Goal: Task Accomplishment & Management: Manage account settings

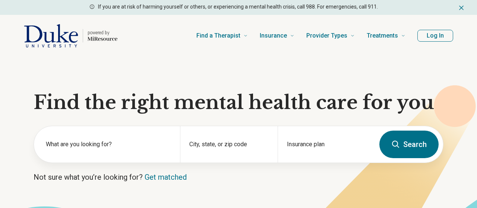
click at [441, 34] on button "Log In" at bounding box center [435, 36] width 36 height 12
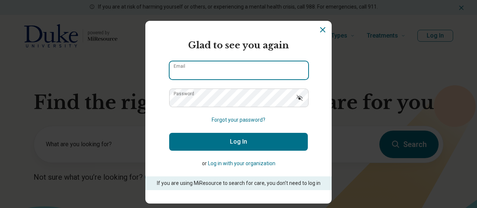
click at [260, 67] on input "Email" at bounding box center [238, 70] width 138 height 18
click at [250, 73] on input "Email" at bounding box center [238, 70] width 138 height 18
type input "**********"
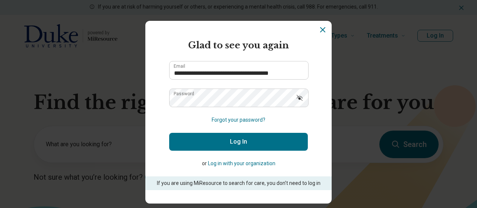
click at [249, 145] on button "Log In" at bounding box center [238, 142] width 138 height 18
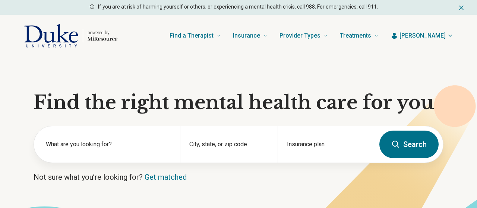
click at [438, 40] on span "[PERSON_NAME]" at bounding box center [422, 35] width 46 height 9
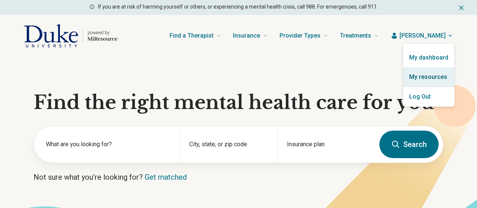
click at [426, 81] on link "My resources" at bounding box center [428, 76] width 51 height 19
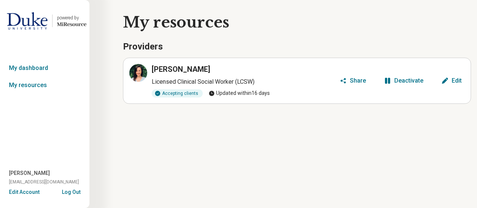
click at [452, 80] on div "Edit" at bounding box center [456, 81] width 10 height 6
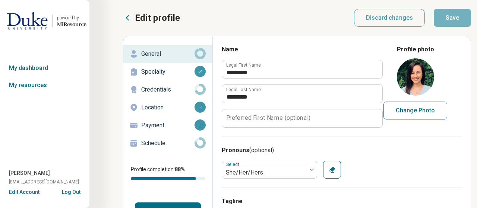
click at [168, 93] on p "Credentials" at bounding box center [167, 89] width 53 height 9
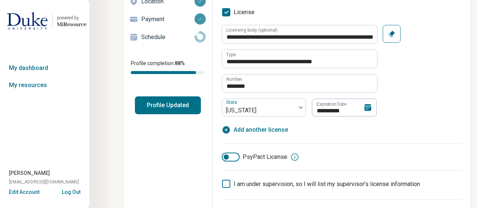
scroll to position [121, 0]
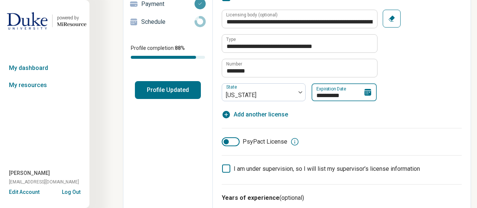
click at [333, 94] on input "**********" at bounding box center [343, 92] width 65 height 18
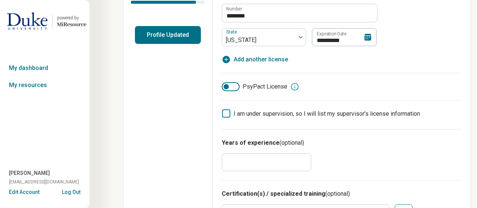
scroll to position [181, 0]
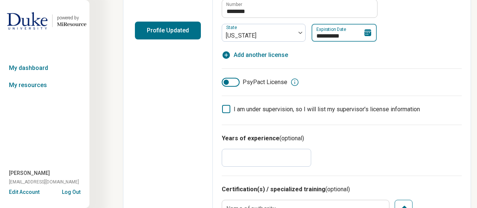
click at [341, 35] on input "**********" at bounding box center [343, 33] width 65 height 18
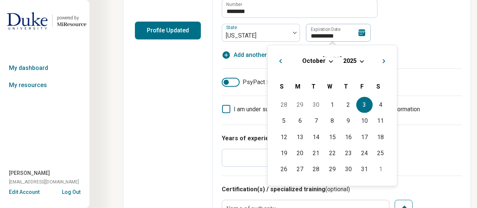
click at [361, 61] on span "Choose Date" at bounding box center [361, 60] width 4 height 4
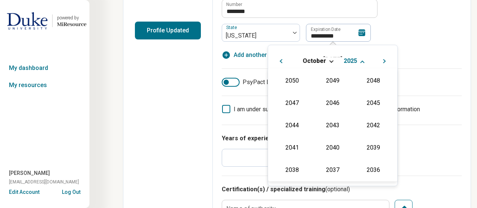
scroll to position [135, 0]
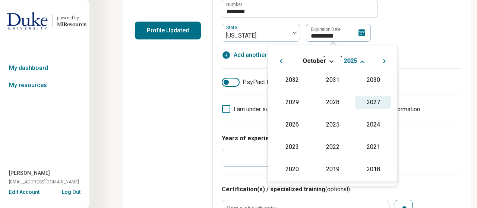
click at [370, 101] on div "2027" at bounding box center [373, 102] width 36 height 13
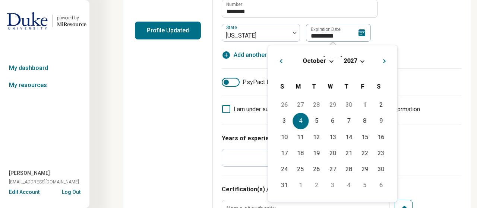
click at [298, 119] on div "4" at bounding box center [300, 121] width 16 height 16
type textarea "*"
type input "**********"
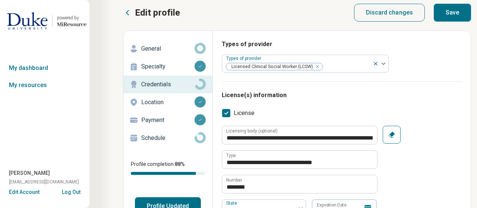
scroll to position [0, 0]
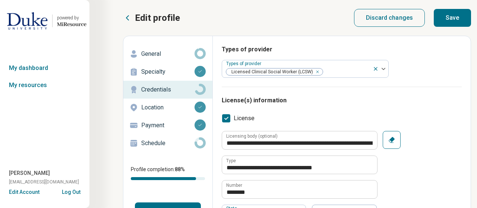
click at [453, 23] on button "Save" at bounding box center [451, 18] width 37 height 18
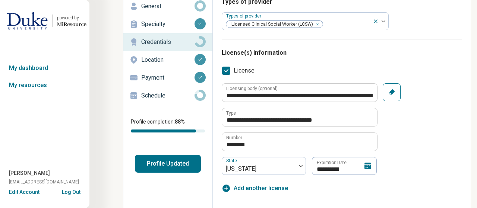
scroll to position [53, 0]
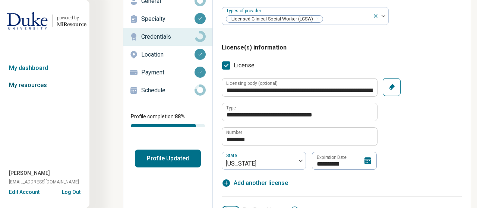
click at [50, 86] on link "My resources" at bounding box center [44, 85] width 89 height 17
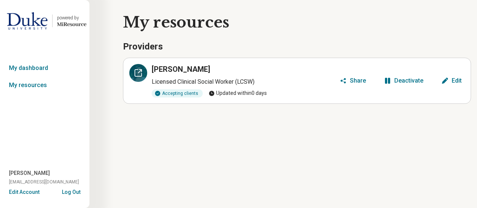
click at [137, 71] on icon at bounding box center [138, 73] width 9 height 9
click at [456, 81] on div "Edit" at bounding box center [456, 81] width 10 height 6
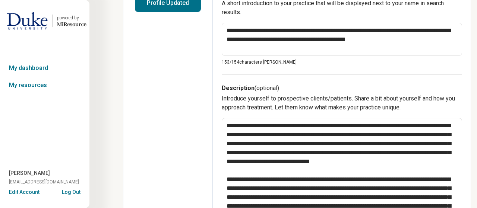
scroll to position [241, 0]
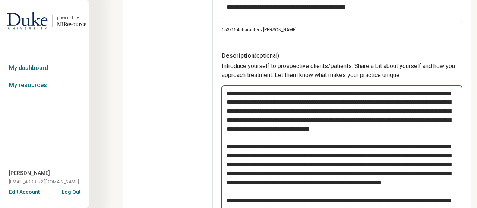
drag, startPoint x: 313, startPoint y: 92, endPoint x: 219, endPoint y: 93, distance: 94.2
click at [221, 93] on textarea at bounding box center [341, 155] width 241 height 141
type textarea "*"
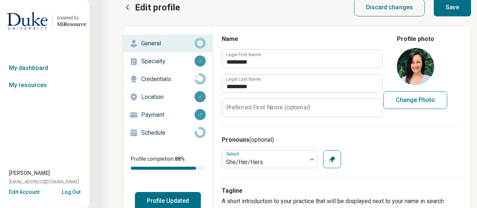
scroll to position [0, 0]
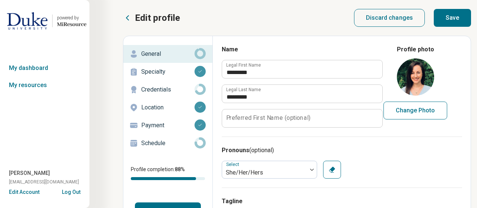
type textarea "**********"
click at [452, 18] on button "Save" at bounding box center [451, 18] width 37 height 18
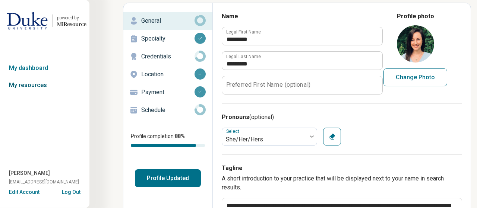
click at [38, 89] on link "My resources" at bounding box center [44, 85] width 89 height 17
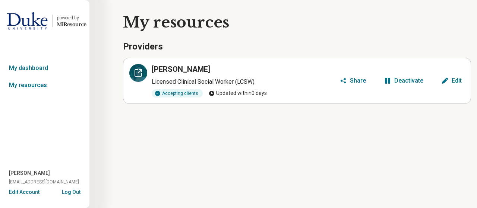
click at [138, 66] on div at bounding box center [138, 73] width 18 height 18
click at [449, 79] on button "Edit" at bounding box center [451, 81] width 26 height 12
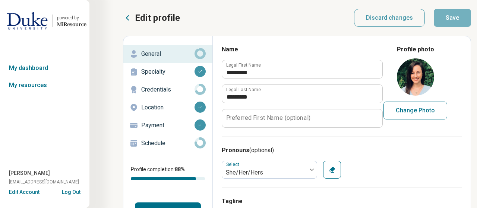
click at [165, 93] on p "Credentials" at bounding box center [167, 89] width 53 height 9
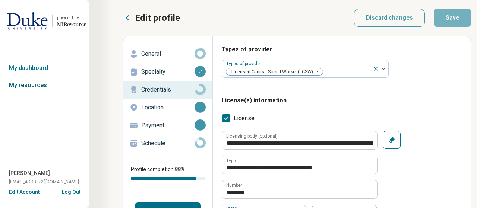
click at [45, 86] on link "My resources" at bounding box center [44, 85] width 89 height 17
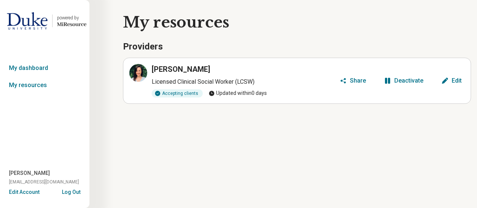
click at [452, 82] on div "Edit" at bounding box center [456, 81] width 10 height 6
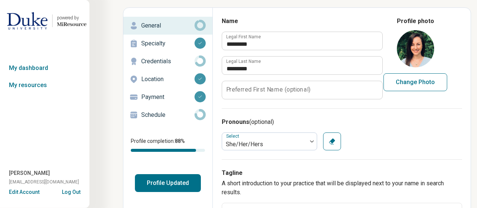
scroll to position [26, 0]
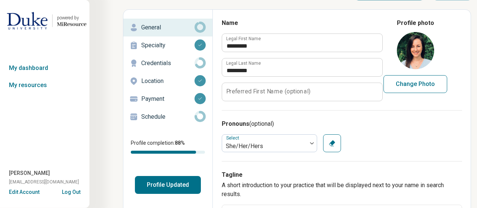
click at [164, 65] on p "Credentials" at bounding box center [167, 63] width 53 height 9
type textarea "*"
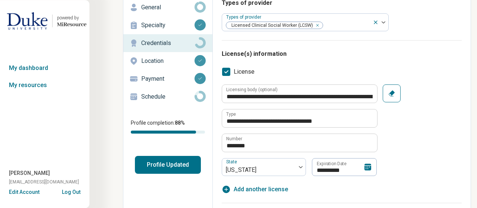
scroll to position [36, 0]
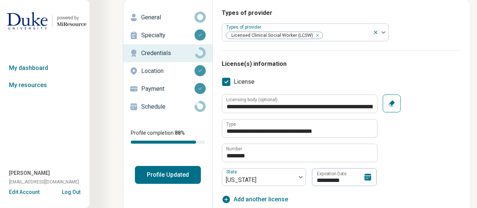
click at [160, 108] on p "Schedule" at bounding box center [167, 106] width 53 height 9
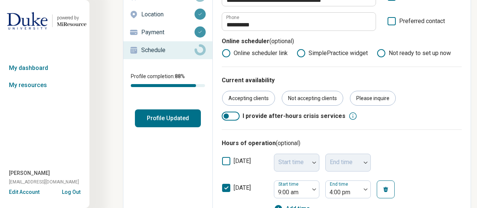
scroll to position [94, 0]
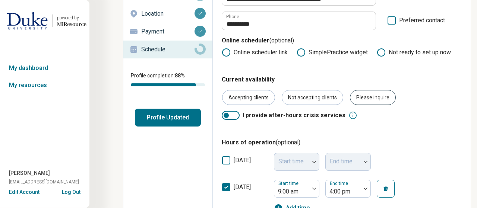
click at [377, 98] on div "Please inquire" at bounding box center [373, 97] width 46 height 15
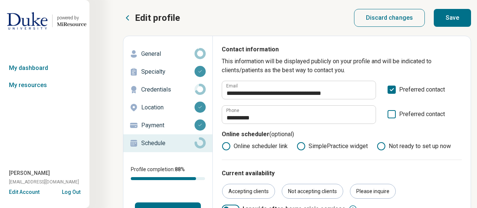
click at [458, 15] on button "Save" at bounding box center [451, 18] width 37 height 18
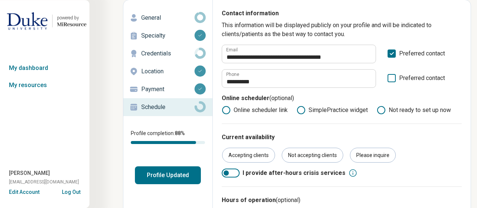
scroll to position [43, 0]
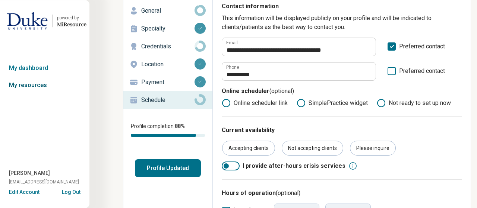
click at [41, 86] on link "My resources" at bounding box center [44, 85] width 89 height 17
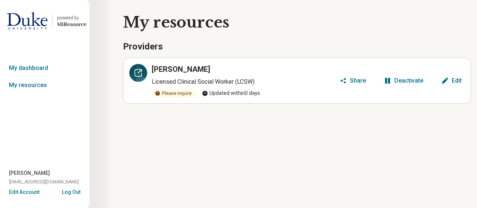
click at [143, 72] on div at bounding box center [138, 73] width 18 height 18
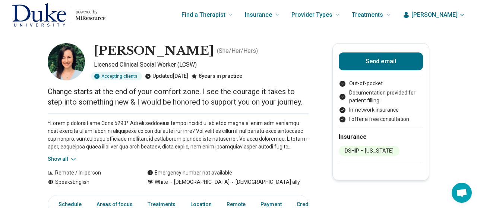
click at [56, 158] on button "Show all" at bounding box center [62, 159] width 29 height 8
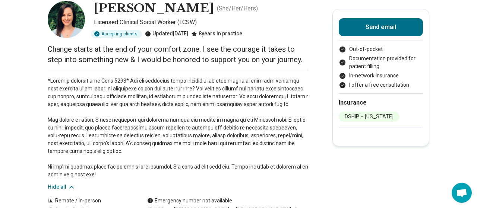
scroll to position [44, 0]
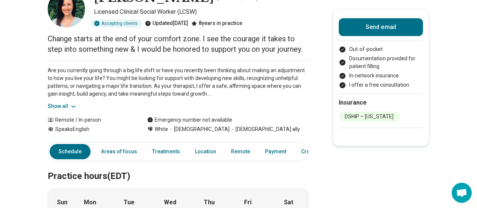
scroll to position [54, 0]
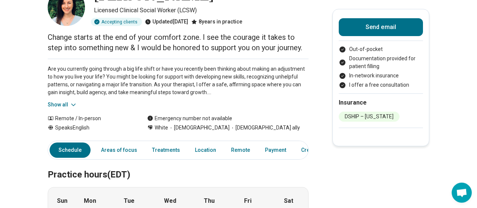
click at [65, 104] on button "Show all" at bounding box center [62, 105] width 29 height 8
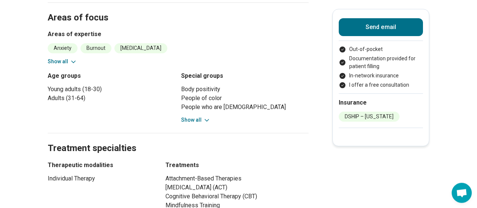
scroll to position [385, 0]
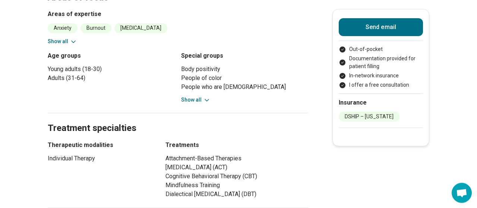
click at [76, 41] on icon at bounding box center [73, 41] width 7 height 7
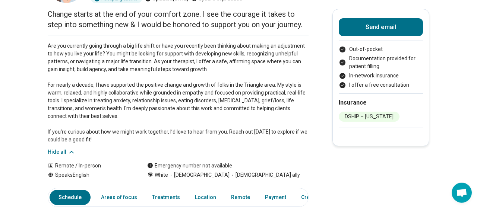
scroll to position [79, 0]
